Goal: Check status

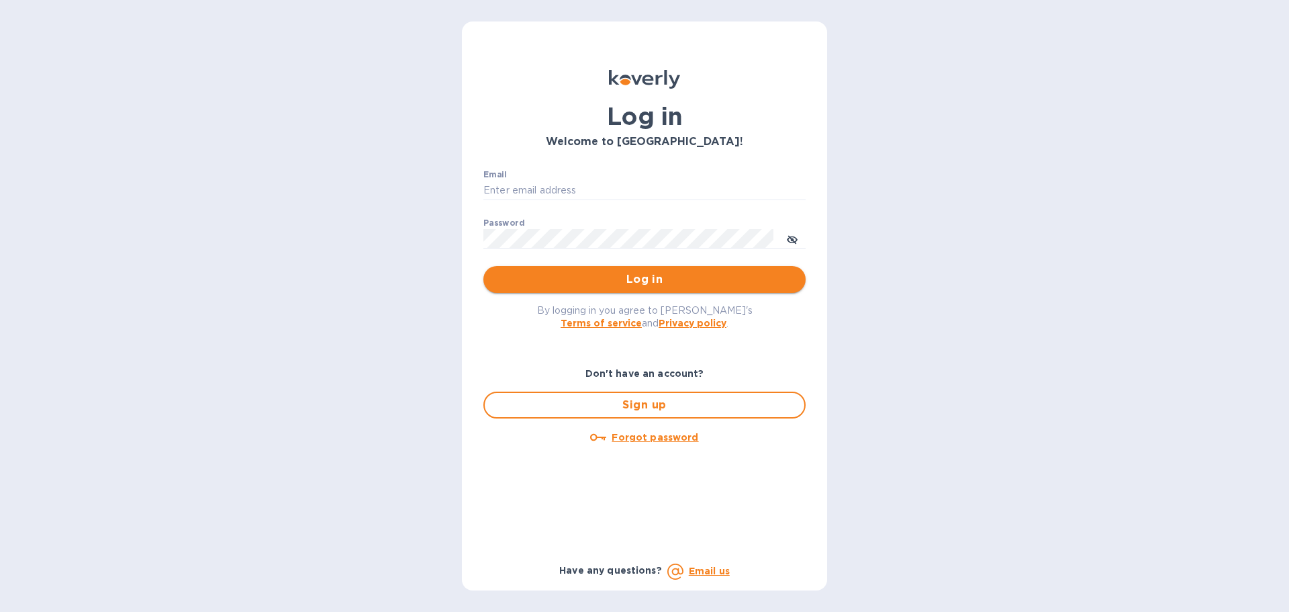
type input "[EMAIL_ADDRESS][PERSON_NAME][DOMAIN_NAME]"
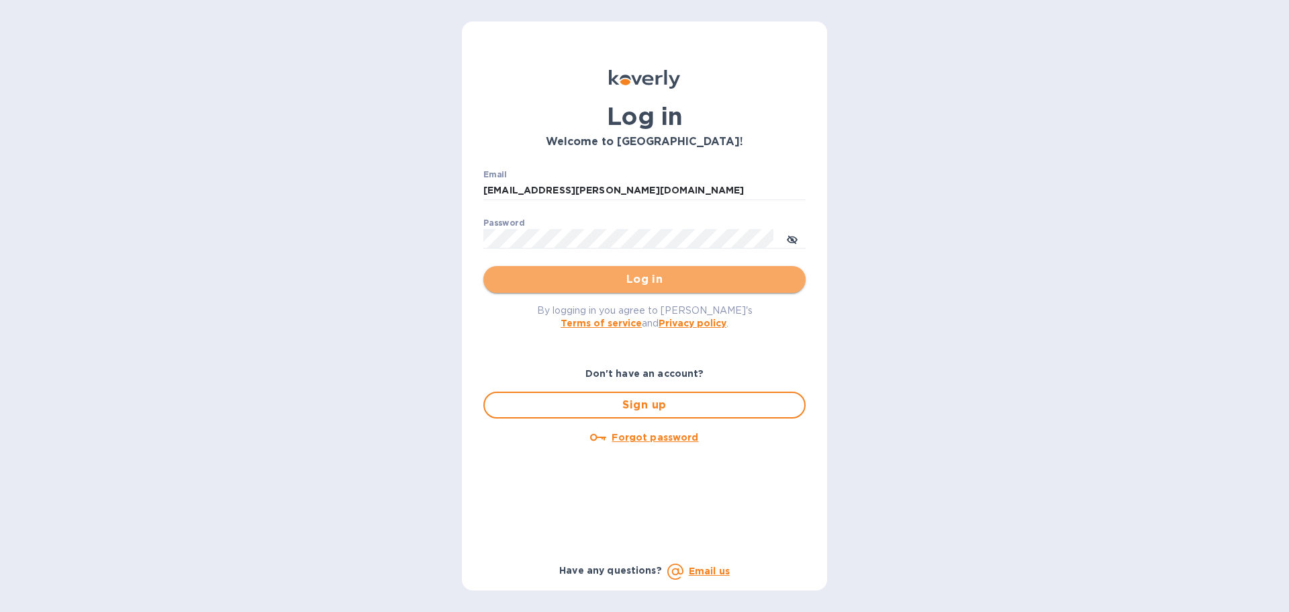
click at [592, 281] on span "Log in" at bounding box center [644, 279] width 301 height 16
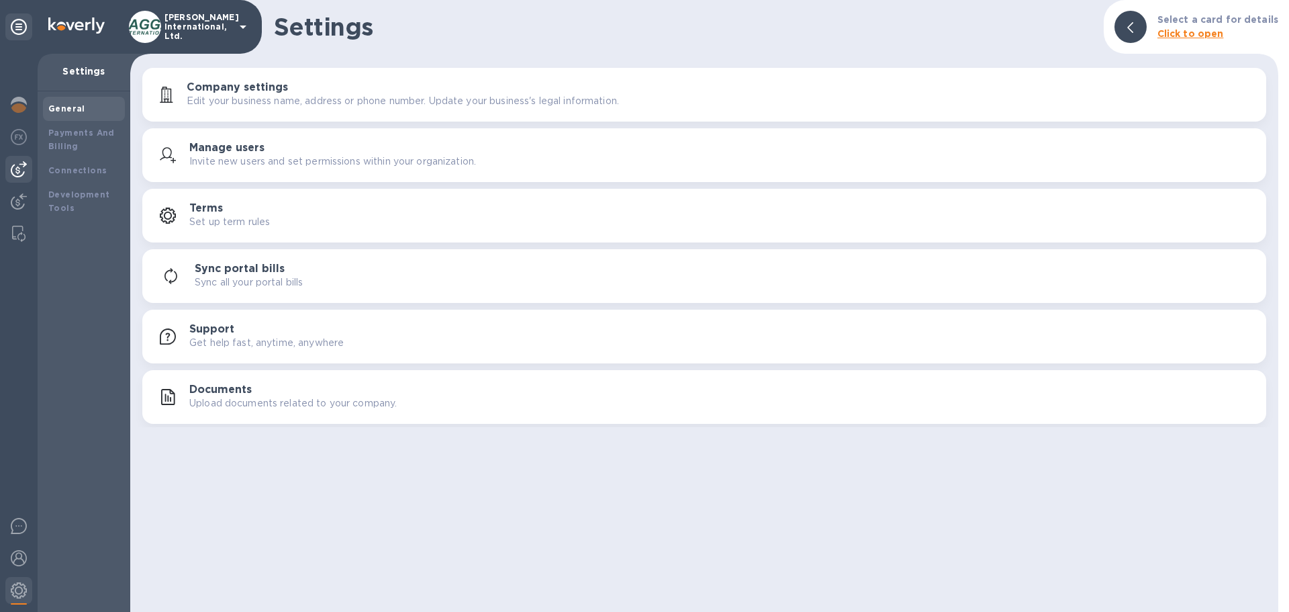
click at [19, 175] on img at bounding box center [19, 169] width 16 height 16
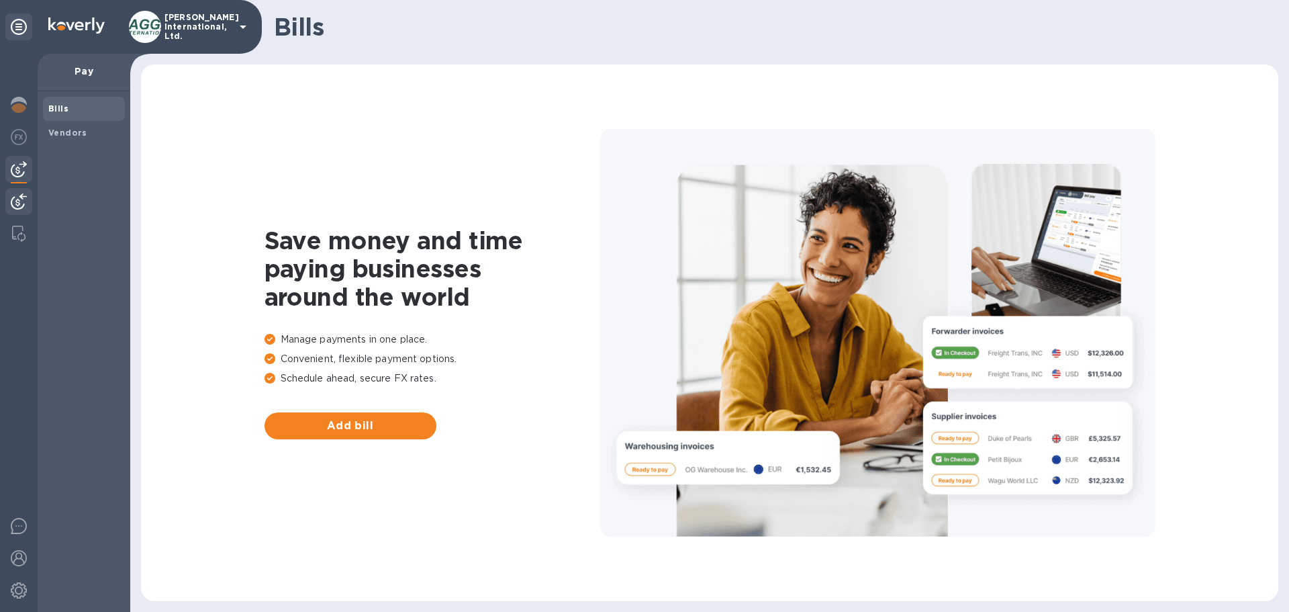
click at [19, 194] on img at bounding box center [19, 201] width 16 height 16
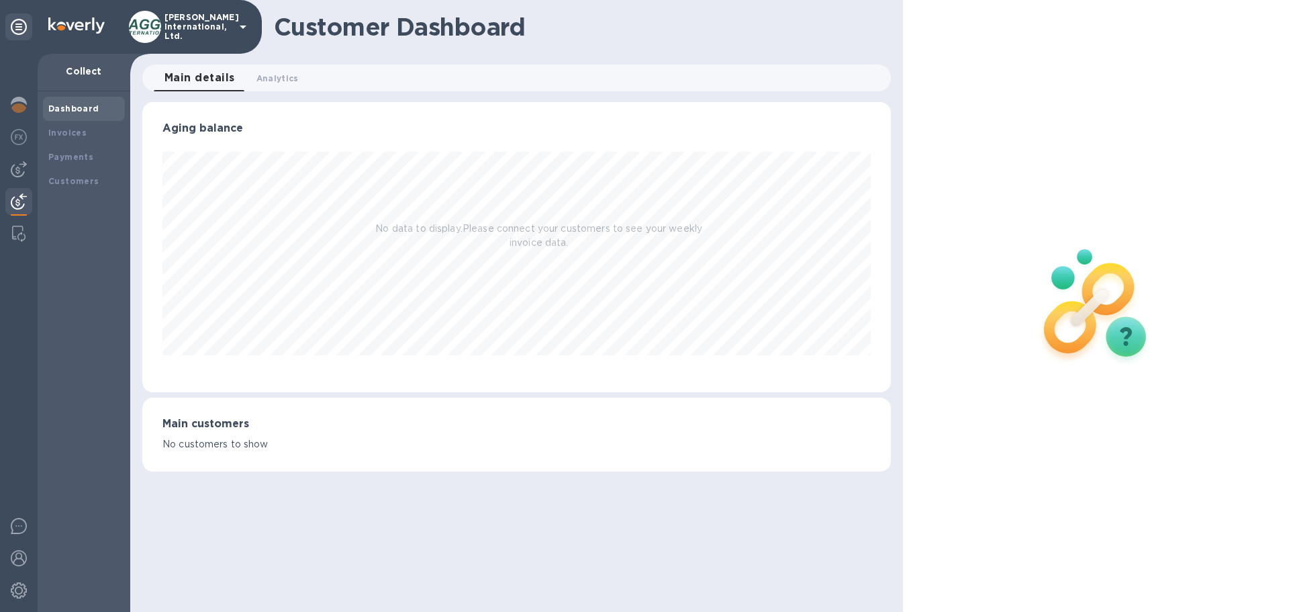
scroll to position [290, 748]
click at [269, 83] on span "Analytics 0" at bounding box center [278, 78] width 42 height 14
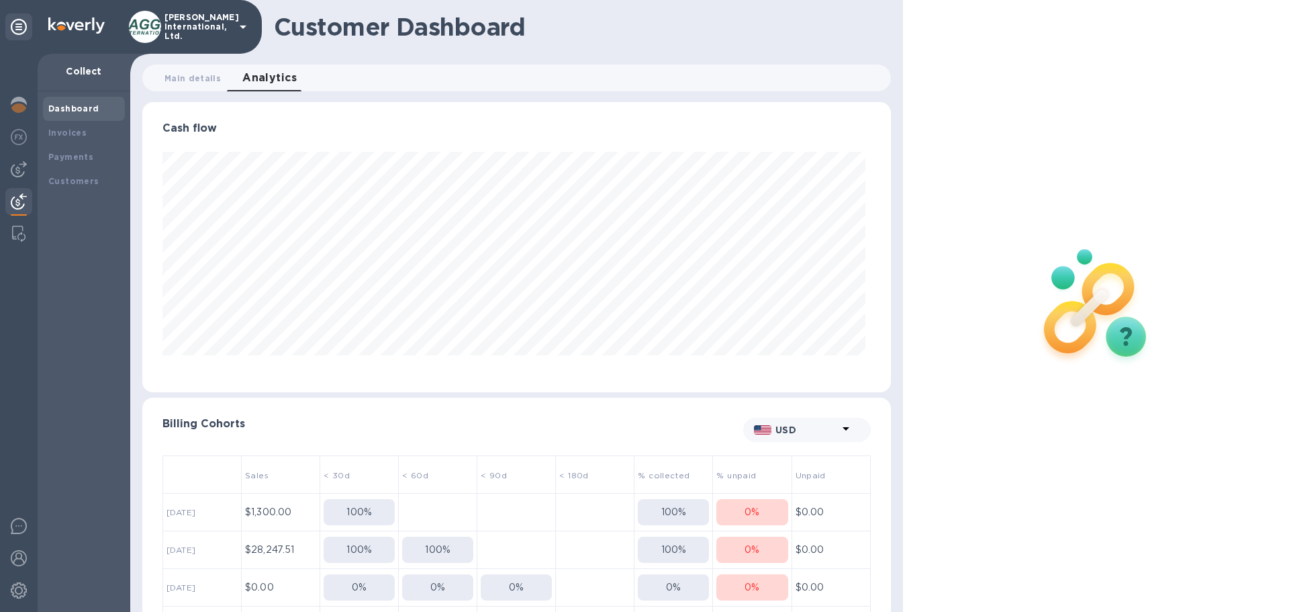
scroll to position [290, 743]
click at [72, 154] on b "Payments" at bounding box center [70, 157] width 45 height 10
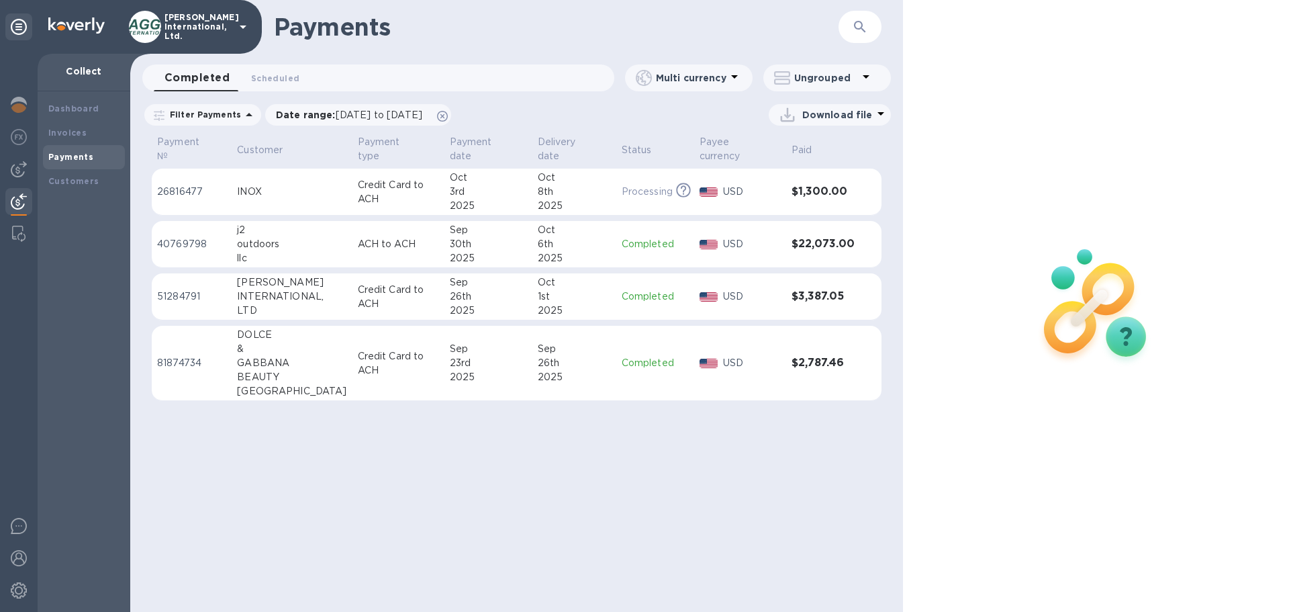
click at [310, 477] on div "Payments ​ Completed 0 Scheduled 0 Multi currency Ungrouped Filter Payments Dat…" at bounding box center [516, 306] width 773 height 612
click at [541, 511] on div "Payments ​ Completed 0 Scheduled 0 Multi currency Ungrouped Filter Payments Dat…" at bounding box center [516, 306] width 773 height 612
